Goal: Information Seeking & Learning: Learn about a topic

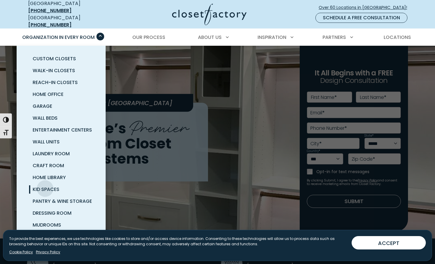
click at [45, 186] on span "Kid Spaces" at bounding box center [46, 189] width 27 height 7
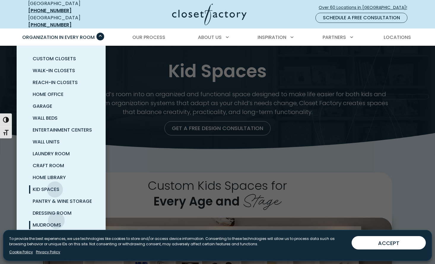
click at [55, 221] on span "Mudrooms" at bounding box center [47, 224] width 28 height 7
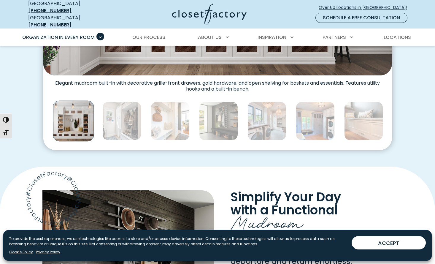
scroll to position [350, 0]
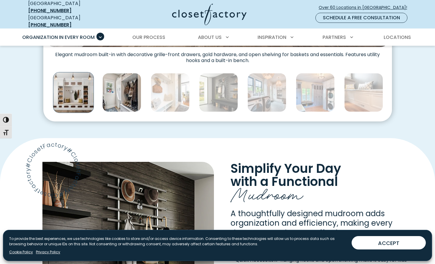
click at [137, 97] on img "Thumbnail Gallery" at bounding box center [121, 92] width 39 height 39
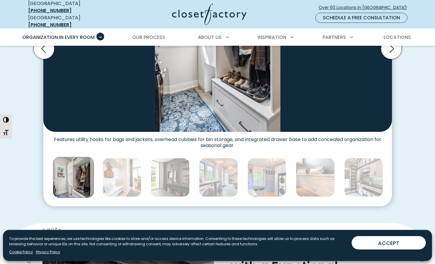
scroll to position [176, 0]
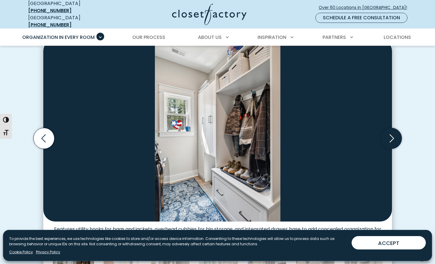
click at [392, 132] on icon "Next slide" at bounding box center [390, 138] width 21 height 21
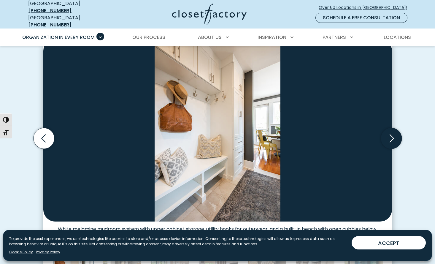
click at [393, 131] on icon "Next slide" at bounding box center [390, 138] width 21 height 21
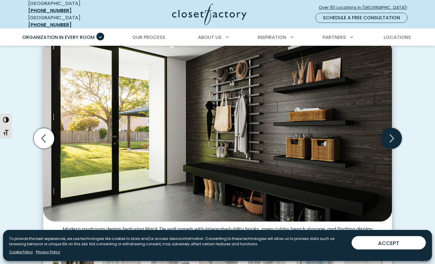
click at [393, 131] on icon "Next slide" at bounding box center [390, 138] width 21 height 21
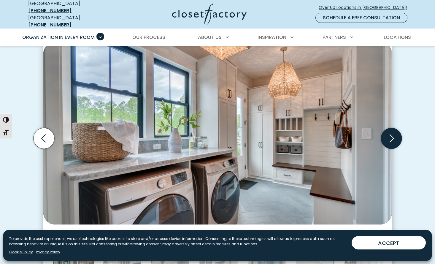
click at [393, 131] on icon "Next slide" at bounding box center [390, 138] width 21 height 21
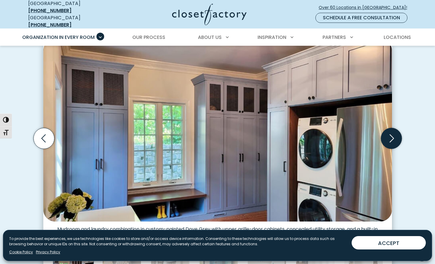
click at [393, 131] on icon "Next slide" at bounding box center [390, 138] width 21 height 21
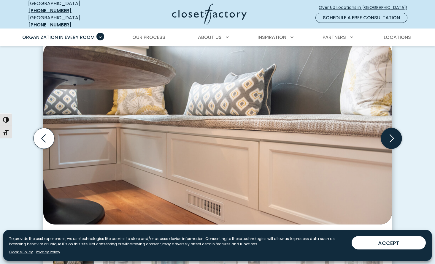
click at [393, 131] on icon "Next slide" at bounding box center [390, 138] width 21 height 21
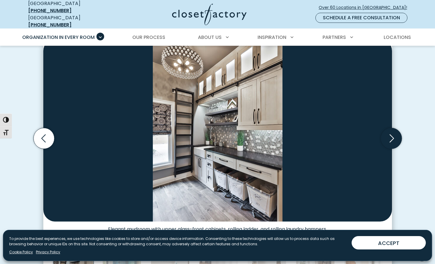
click at [393, 131] on icon "Next slide" at bounding box center [390, 138] width 21 height 21
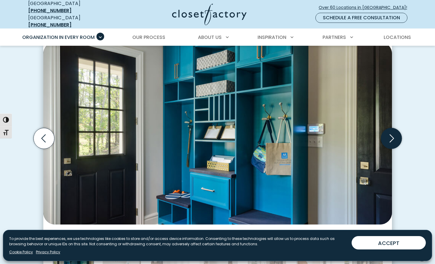
click at [393, 131] on icon "Next slide" at bounding box center [390, 138] width 21 height 21
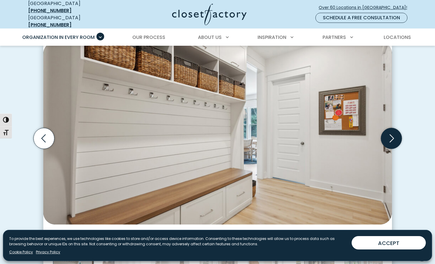
click at [393, 131] on icon "Next slide" at bounding box center [390, 138] width 21 height 21
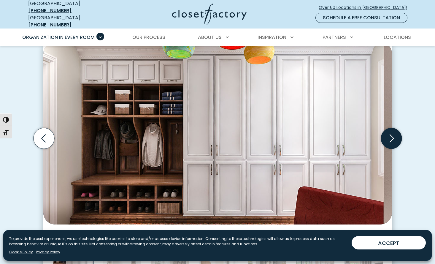
click at [393, 132] on icon "Next slide" at bounding box center [390, 138] width 21 height 21
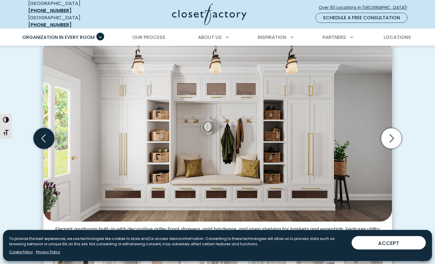
click at [36, 134] on icon "Previous slide" at bounding box center [43, 138] width 21 height 21
